Goal: Complete application form: Complete application form

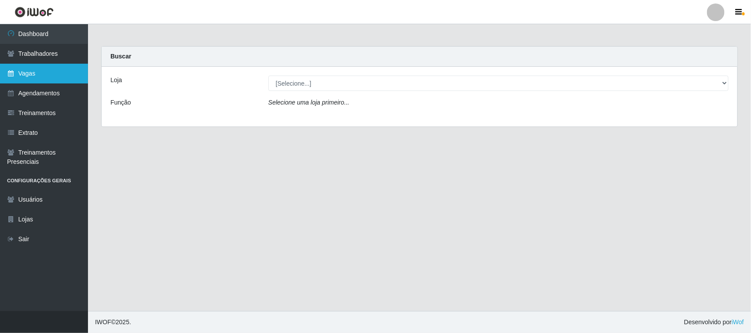
click at [32, 77] on link "Vagas" at bounding box center [44, 74] width 88 height 20
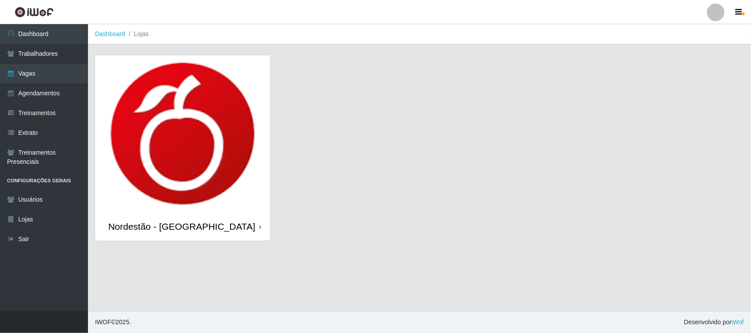
click at [258, 227] on div "Nordestão - [GEOGRAPHIC_DATA]" at bounding box center [182, 226] width 175 height 29
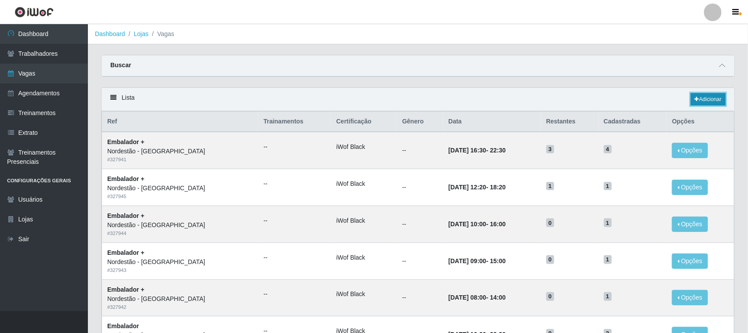
click at [712, 98] on link "Adicionar" at bounding box center [708, 99] width 35 height 12
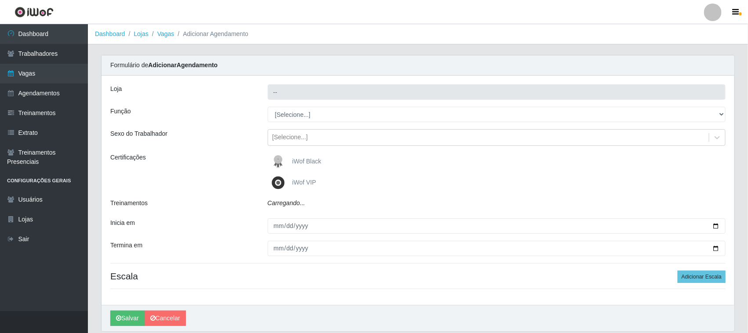
type input "Nordestão - [GEOGRAPHIC_DATA]"
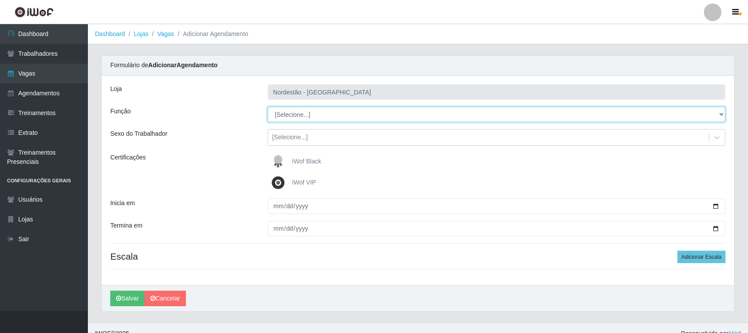
click at [297, 116] on select "[Selecione...] Embalador Embalador + Embalador ++ Operador de Caixa Operador de…" at bounding box center [497, 114] width 459 height 15
select select "1"
click at [268, 107] on select "[Selecione...] Embalador Embalador + Embalador ++ Operador de Caixa Operador de…" at bounding box center [497, 114] width 459 height 15
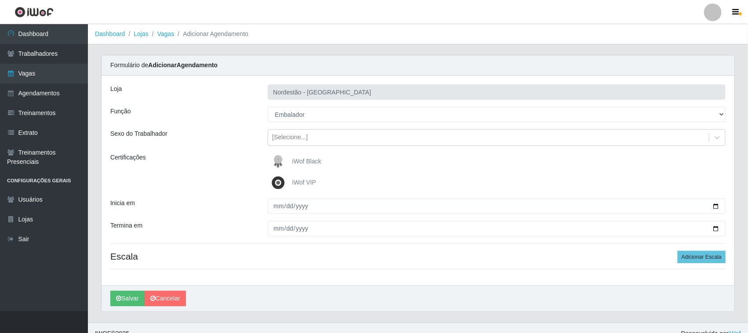
click at [297, 164] on span "iWof Black" at bounding box center [306, 161] width 29 height 7
click at [0, 0] on input "iWof Black" at bounding box center [0, 0] width 0 height 0
click at [308, 161] on span "iWof Black" at bounding box center [306, 161] width 29 height 7
click at [0, 0] on input "iWof Black" at bounding box center [0, 0] width 0 height 0
click at [334, 163] on div "iWof Black" at bounding box center [497, 162] width 459 height 18
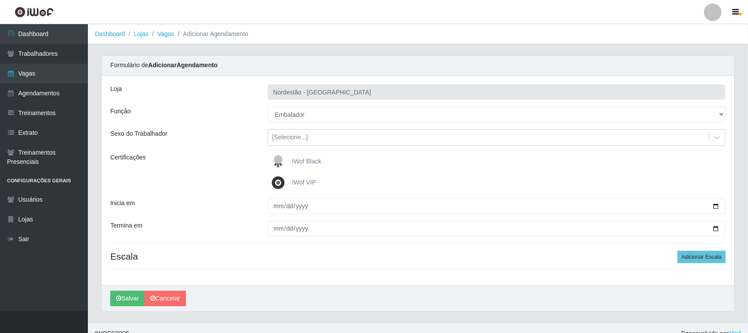
click at [313, 164] on span "iWof Black" at bounding box center [306, 161] width 29 height 7
click at [0, 0] on input "iWof Black" at bounding box center [0, 0] width 0 height 0
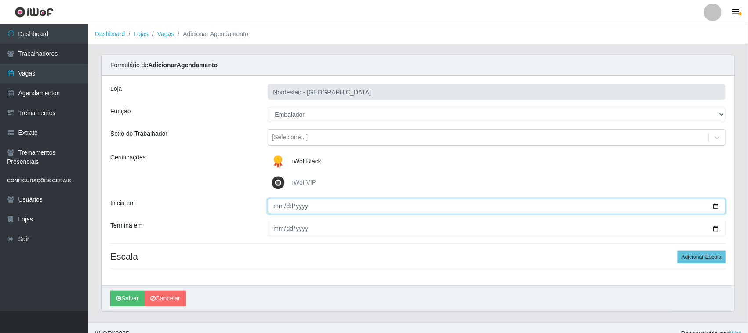
click at [715, 207] on input "Inicia em" at bounding box center [497, 206] width 459 height 15
type input "[DATE]"
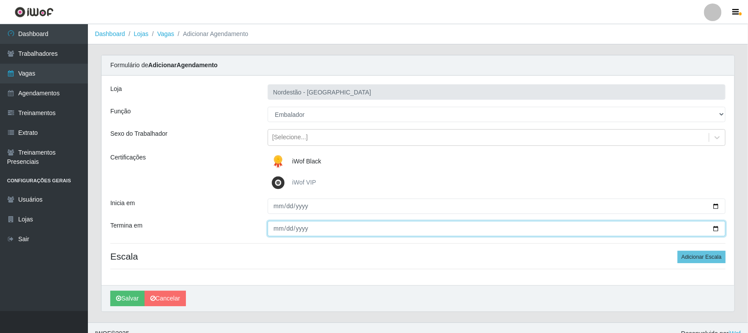
click at [718, 228] on input "Termina em" at bounding box center [497, 228] width 459 height 15
type input "[DATE]"
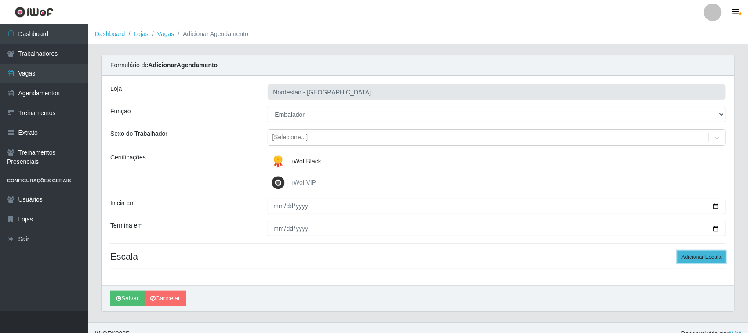
click at [687, 260] on button "Adicionar Escala" at bounding box center [702, 257] width 48 height 12
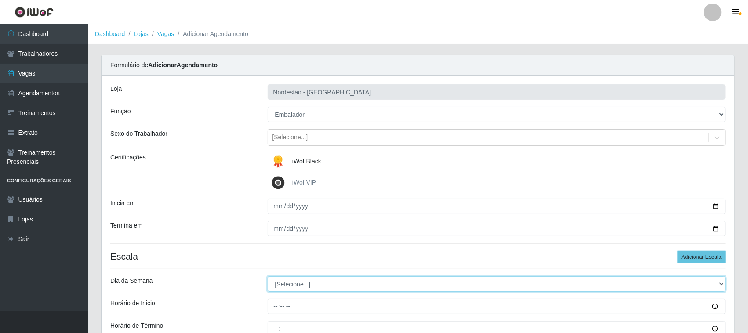
click at [291, 287] on select "[Selecione...] Segunda Terça Quarta Quinta Sexta Sábado Domingo" at bounding box center [497, 284] width 459 height 15
select select "4"
click at [268, 277] on select "[Selecione...] Segunda Terça Quarta Quinta Sexta Sábado Domingo" at bounding box center [497, 284] width 459 height 15
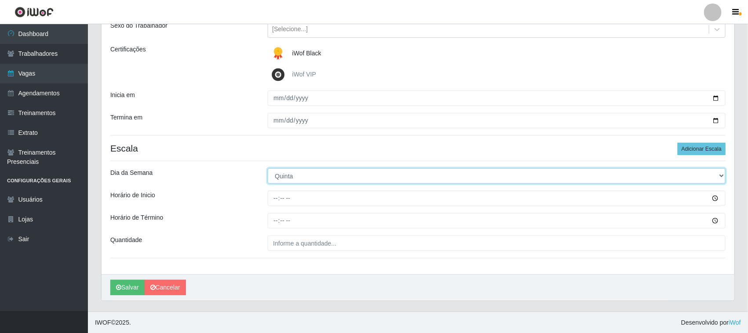
scroll to position [109, 0]
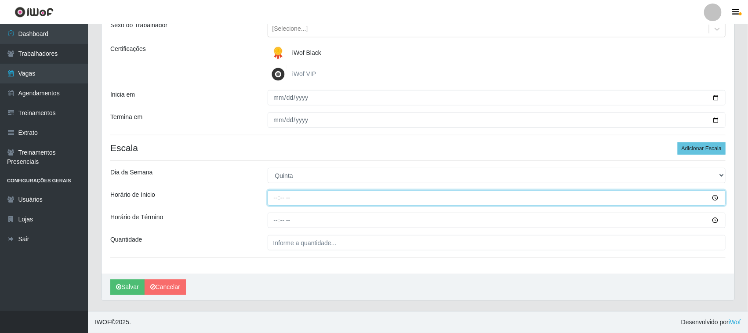
click at [272, 195] on input "Horário de Inicio" at bounding box center [497, 197] width 459 height 15
type input "16:30"
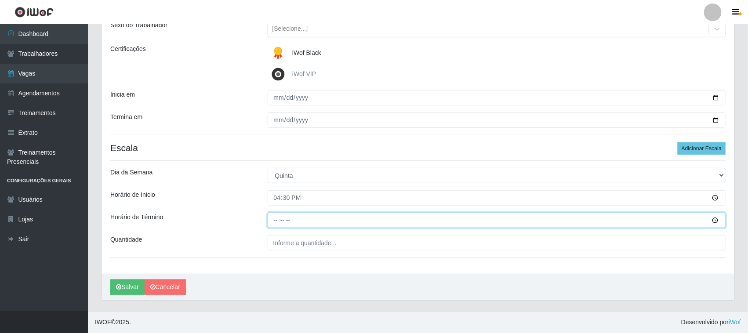
click at [276, 218] on input "Horário de Término" at bounding box center [497, 220] width 459 height 15
type input "22:30"
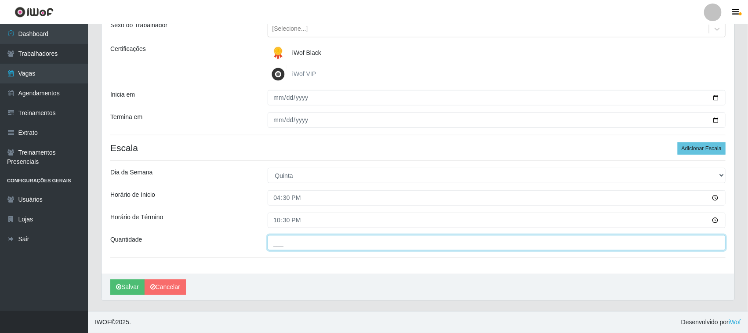
click at [285, 243] on input "___" at bounding box center [497, 242] width 459 height 15
type input "01_"
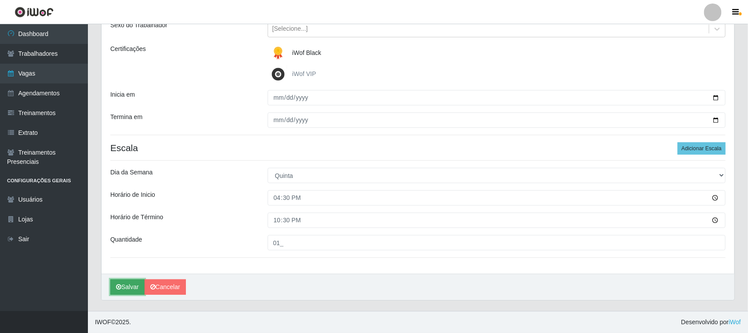
click at [130, 284] on button "Salvar" at bounding box center [127, 287] width 34 height 15
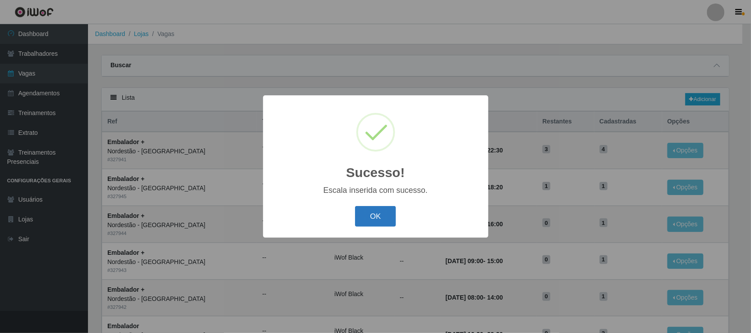
click at [375, 215] on button "OK" at bounding box center [375, 216] width 41 height 21
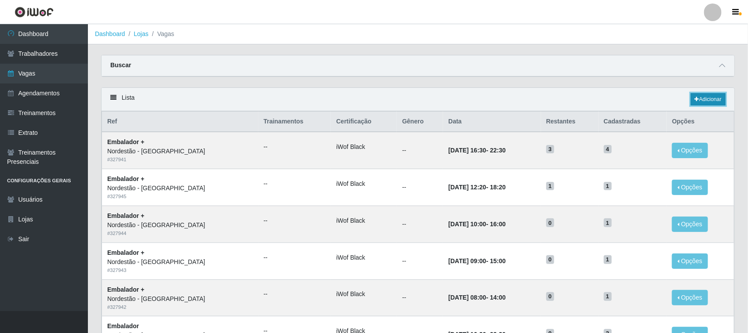
click at [706, 98] on link "Adicionar" at bounding box center [708, 99] width 35 height 12
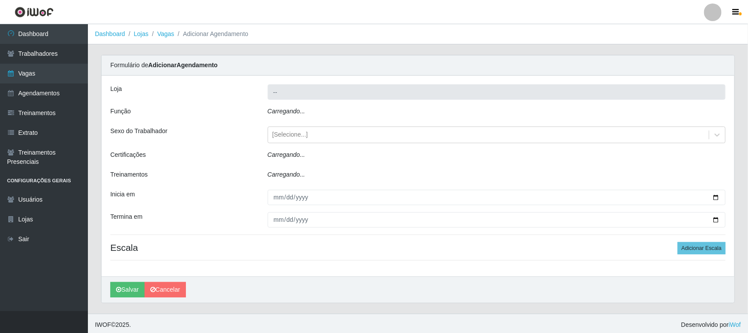
type input "Nordestão - [GEOGRAPHIC_DATA]"
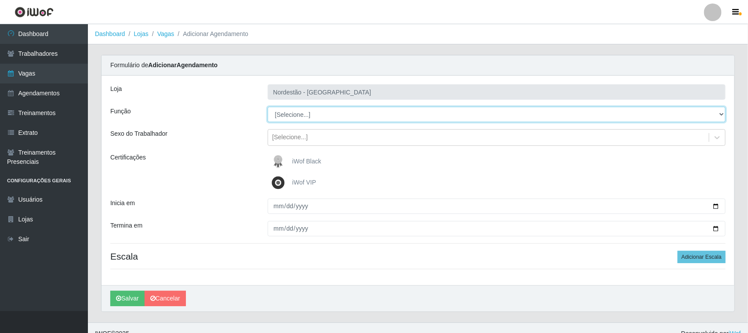
click at [300, 117] on select "[Selecione...] Embalador Embalador + Embalador ++ Operador de Caixa Operador de…" at bounding box center [497, 114] width 459 height 15
select select "1"
click at [268, 107] on select "[Selecione...] Embalador Embalador + Embalador ++ Operador de Caixa Operador de…" at bounding box center [497, 114] width 459 height 15
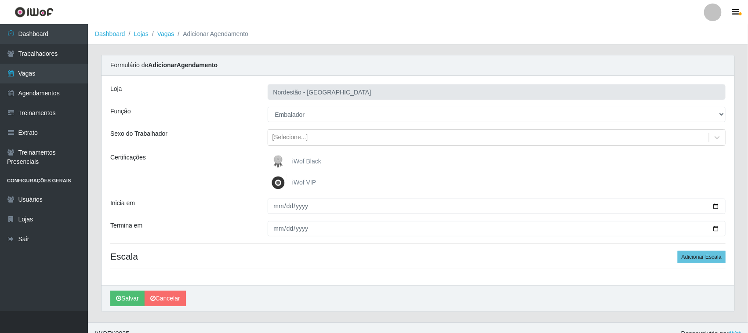
click at [294, 161] on span "iWof Black" at bounding box center [306, 161] width 29 height 7
click at [0, 0] on input "iWof Black" at bounding box center [0, 0] width 0 height 0
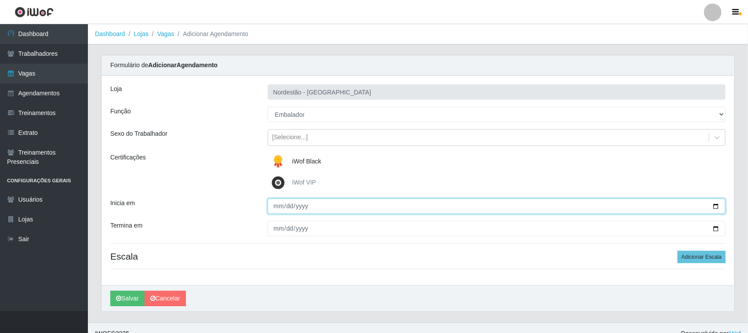
click at [715, 205] on input "Inicia em" at bounding box center [497, 206] width 459 height 15
type input "[DATE]"
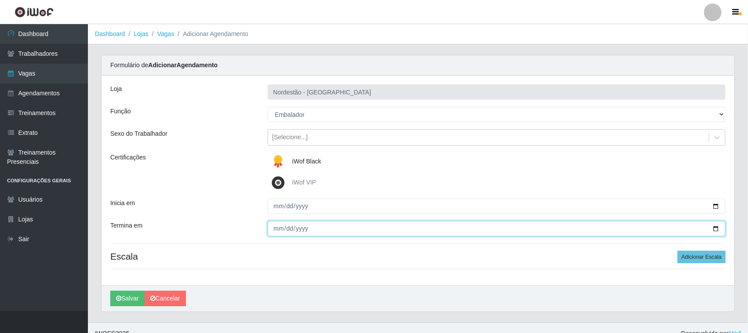
click at [715, 228] on input "Termina em" at bounding box center [497, 228] width 459 height 15
type input "[DATE]"
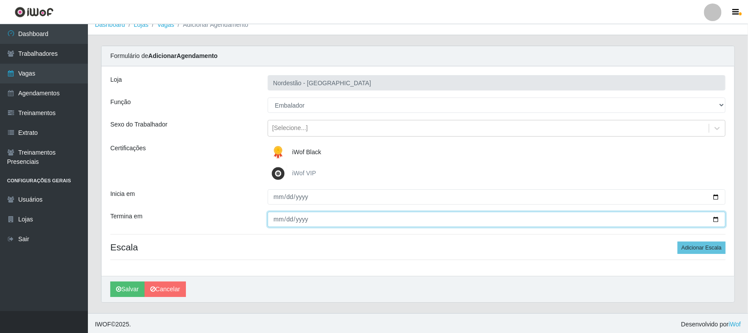
scroll to position [12, 0]
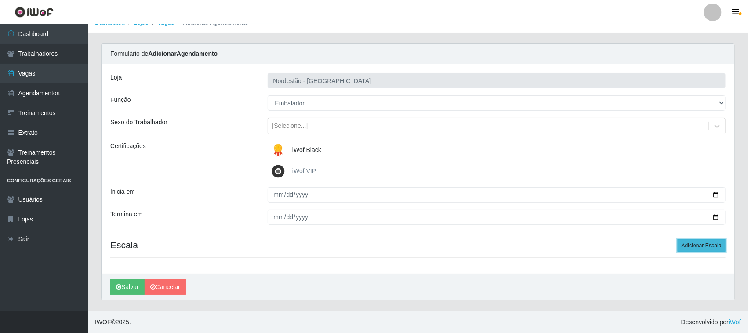
click at [706, 246] on button "Adicionar Escala" at bounding box center [702, 246] width 48 height 12
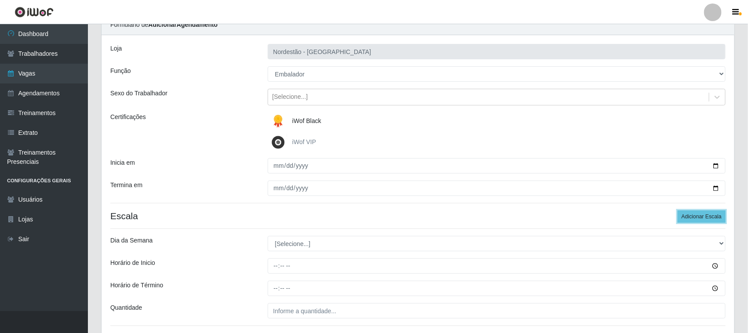
scroll to position [67, 0]
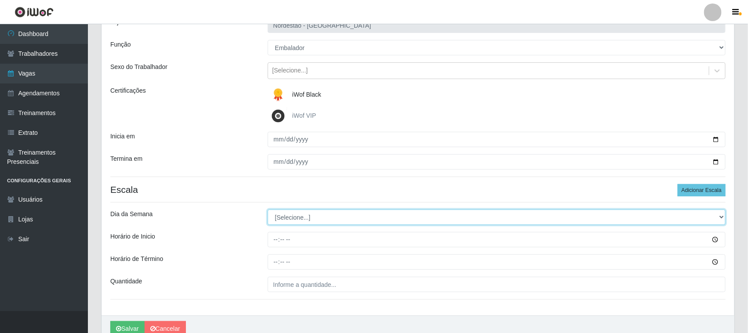
click at [302, 220] on select "[Selecione...] Segunda Terça Quarta Quinta Sexta Sábado Domingo" at bounding box center [497, 217] width 459 height 15
select select "5"
click at [268, 210] on select "[Selecione...] Segunda Terça Quarta Quinta Sexta Sábado Domingo" at bounding box center [497, 217] width 459 height 15
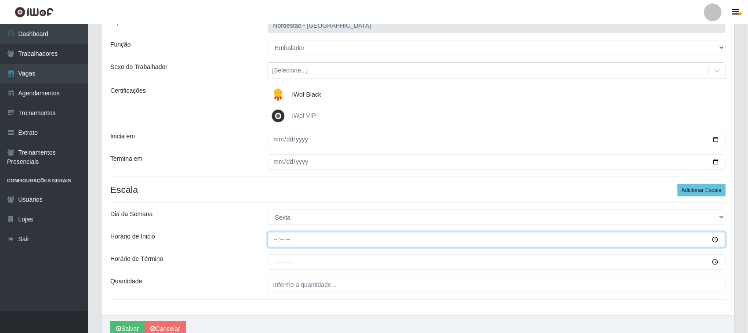
click at [275, 236] on input "Horário de Inicio" at bounding box center [497, 239] width 459 height 15
type input "16:30"
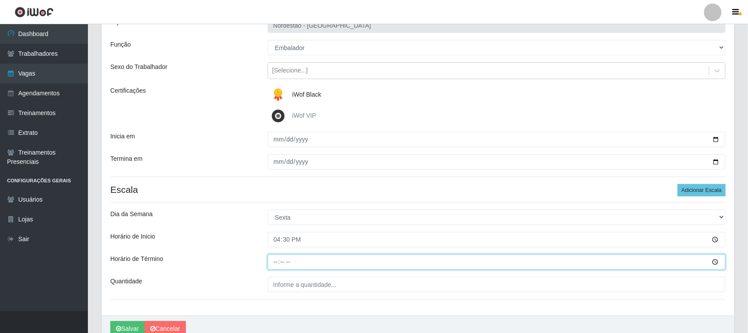
click at [278, 256] on input "Horário de Término" at bounding box center [497, 262] width 459 height 15
type input "22:30"
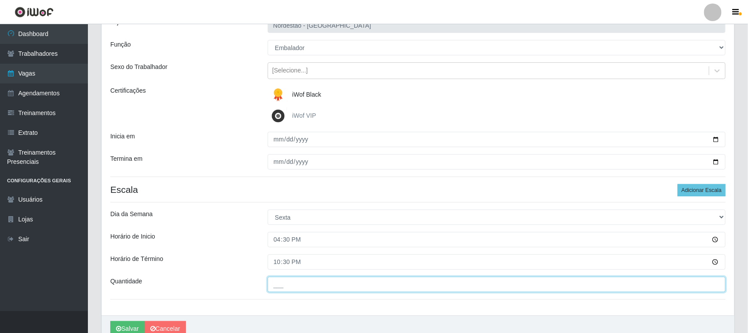
click at [289, 282] on input "___" at bounding box center [497, 284] width 459 height 15
type input "01_"
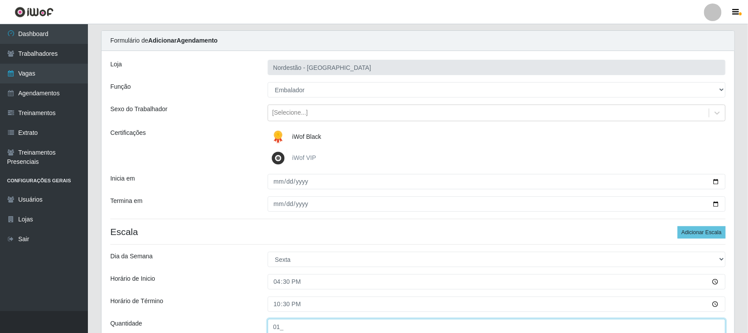
scroll to position [0, 0]
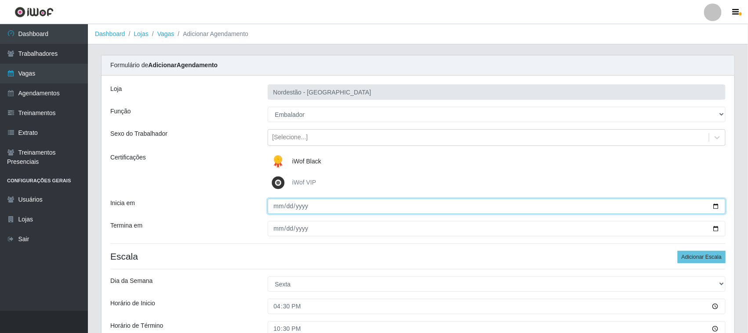
click at [718, 204] on input "[DATE]" at bounding box center [497, 206] width 459 height 15
type input "[DATE]"
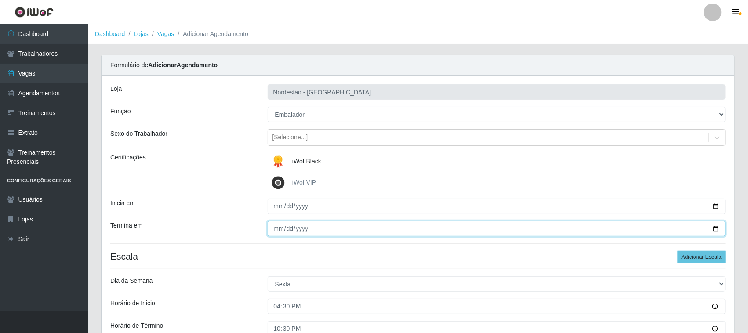
click at [713, 226] on input "[DATE]" at bounding box center [497, 228] width 459 height 15
type input "[DATE]"
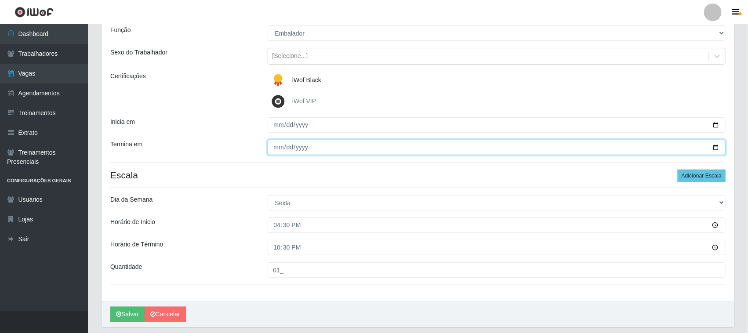
scroll to position [109, 0]
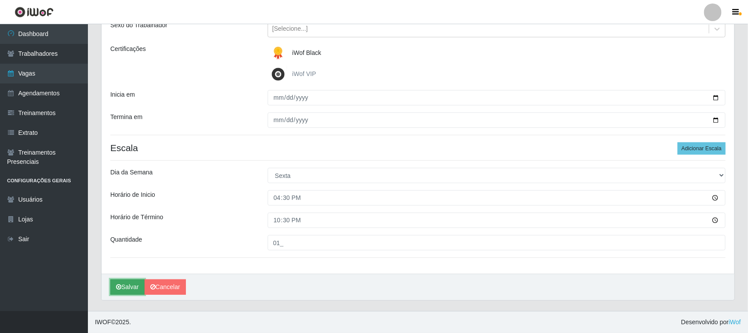
click at [138, 292] on button "Salvar" at bounding box center [127, 287] width 34 height 15
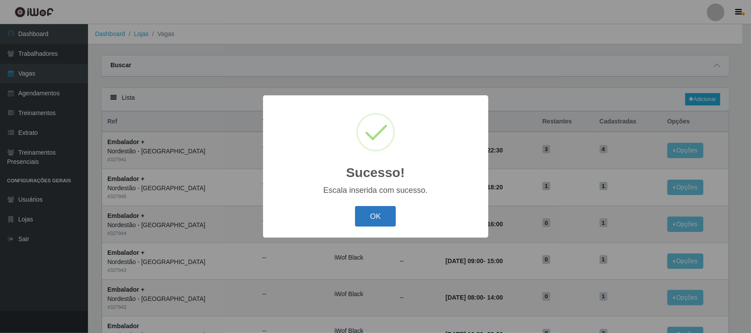
click at [372, 216] on button "OK" at bounding box center [375, 216] width 41 height 21
